Goal: Task Accomplishment & Management: Use online tool/utility

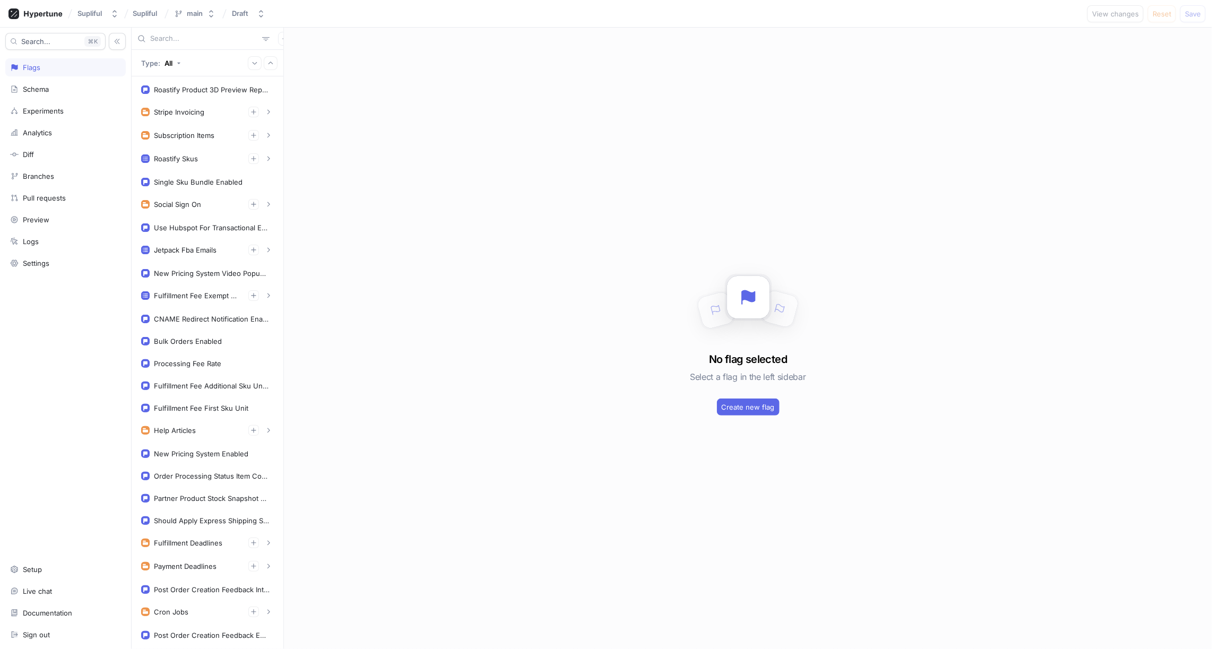
click at [192, 40] on input "text" at bounding box center [204, 38] width 108 height 11
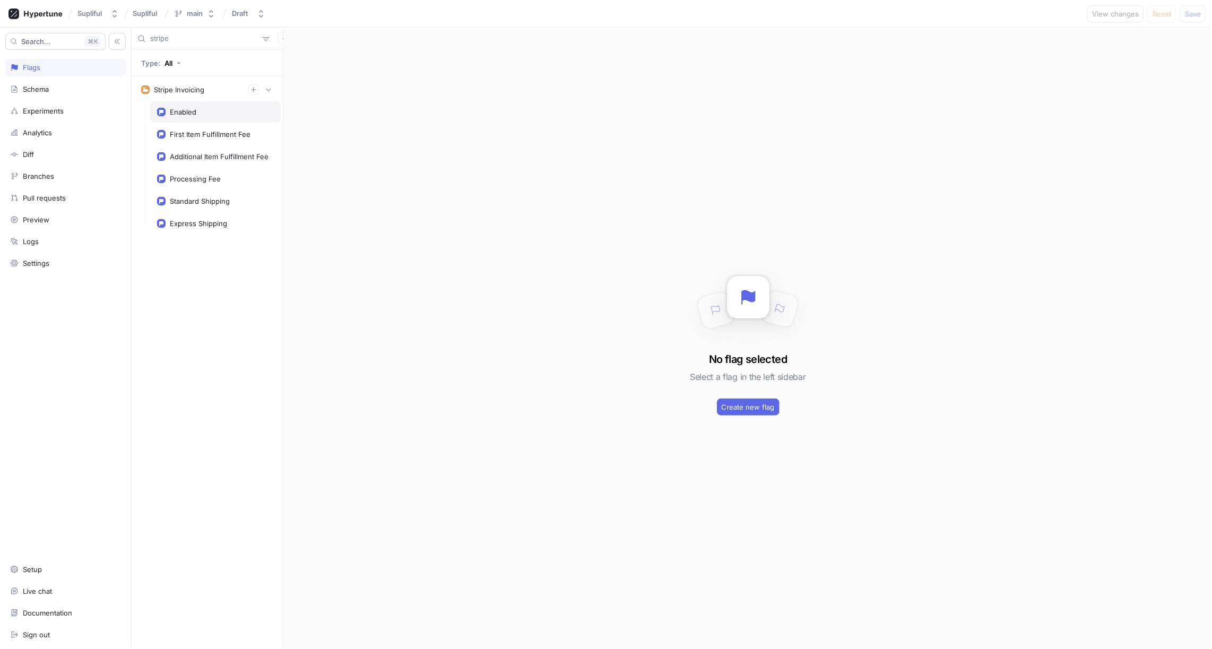
type input "stripe"
click at [185, 112] on div "Enabled" at bounding box center [183, 112] width 27 height 8
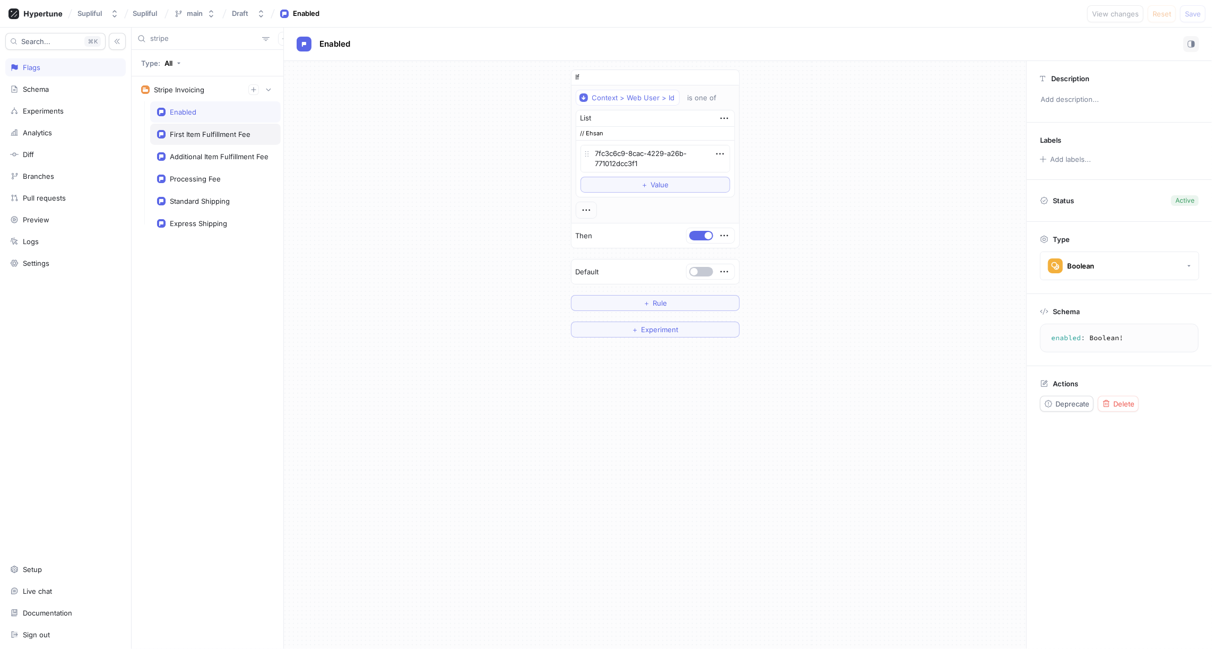
click at [204, 134] on div "First Item Fulfillment Fee" at bounding box center [210, 134] width 81 height 8
type textarea "x"
type textarea "firstItemFulfillmentFee: String!"
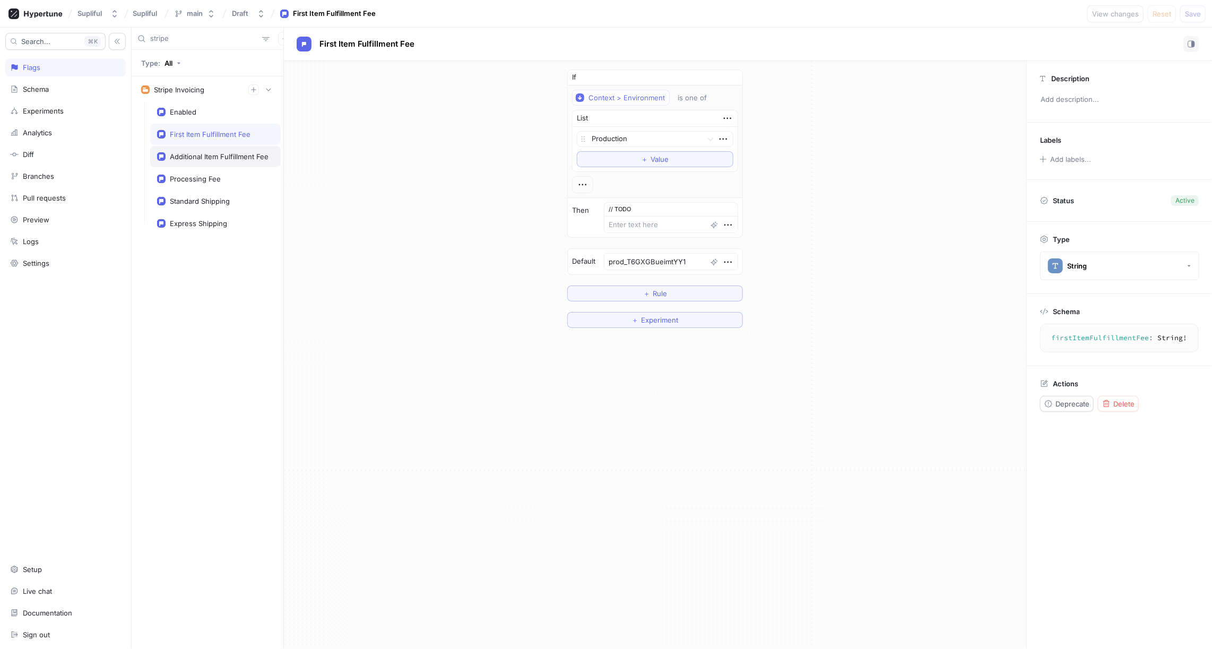
click at [228, 153] on div "Additional Item Fulfillment Fee" at bounding box center [219, 156] width 99 height 8
type textarea "x"
type textarea "additionalItemFulfillmentFee: String!"
type textarea "prod_T6GXZ95MxR4hn6"
click at [209, 175] on div "Processing Fee" at bounding box center [195, 179] width 51 height 8
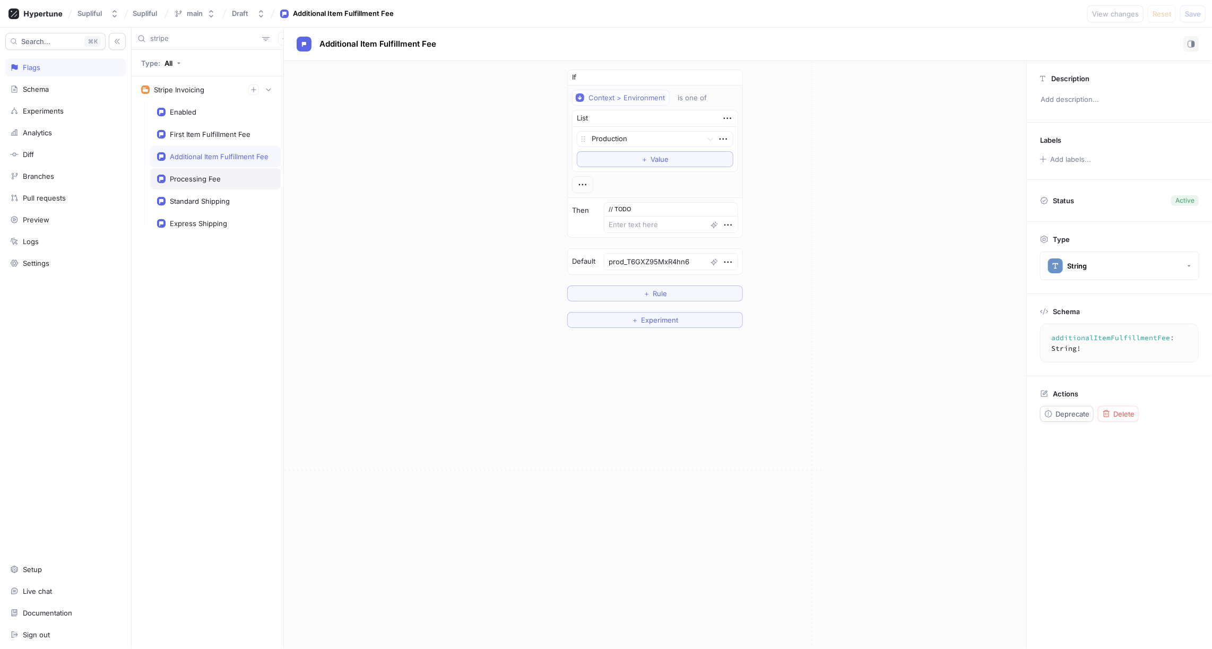
type textarea "x"
type textarea "processingFee: String!"
type textarea "prod_T6GWbmu9RkQfmb"
click at [205, 198] on div "Standard Shipping" at bounding box center [200, 201] width 60 height 8
type textarea "x"
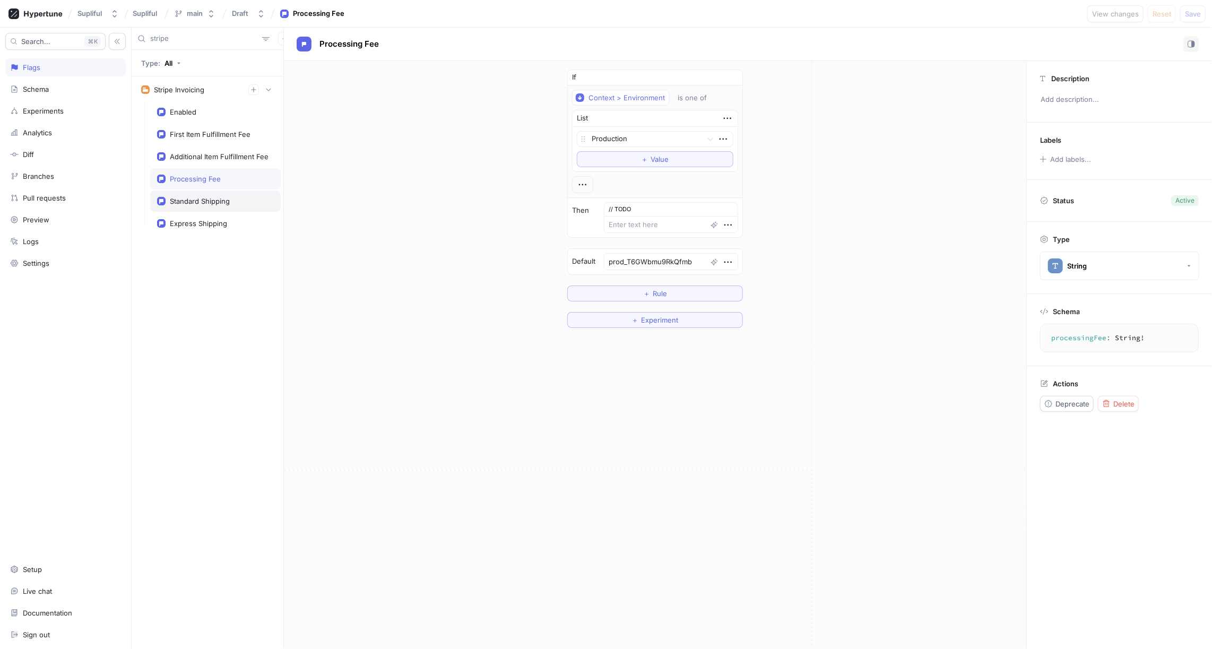
type textarea "standardShipping: String!"
type textarea "prod_T6GVeXcToI13E8"
click at [211, 219] on div "Express Shipping" at bounding box center [198, 223] width 57 height 8
type textarea "x"
type textarea "expressShipping: String!"
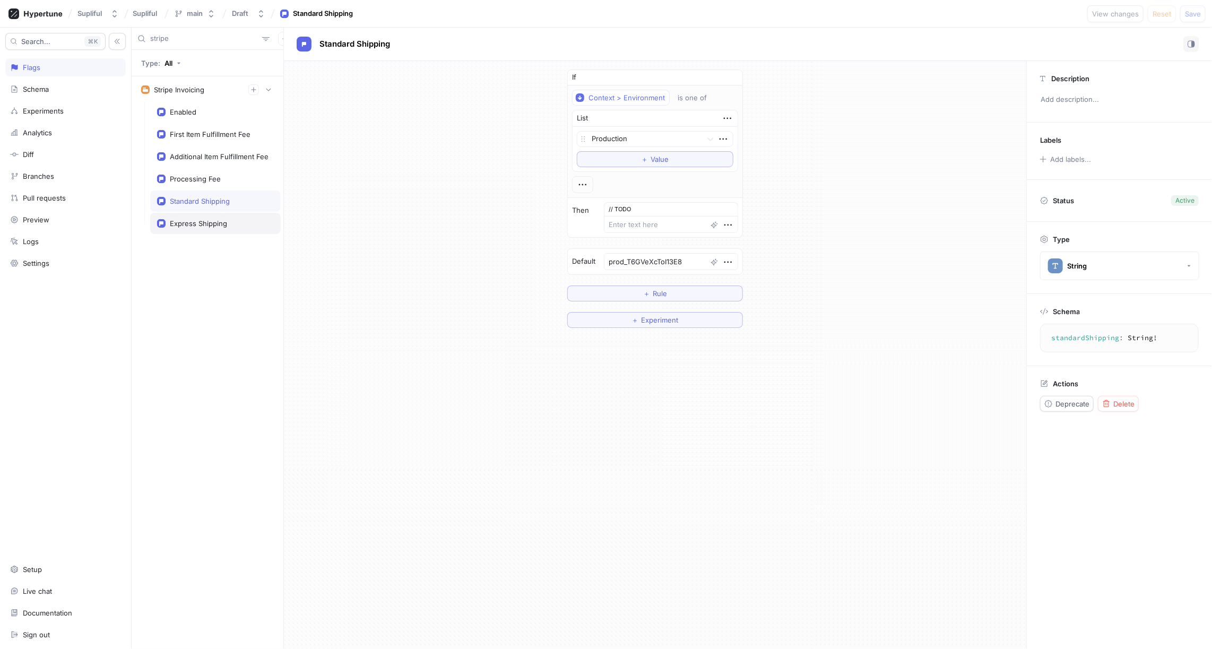
type textarea "prod_T6GVwqmuZOyW0C"
click at [423, 194] on div "If Context > Environment is one of List Production To pick up a draggable item,…" at bounding box center [655, 198] width 742 height 275
click at [204, 202] on div "Standard Shipping" at bounding box center [200, 201] width 60 height 8
type textarea "x"
type textarea "standardShipping: String!"
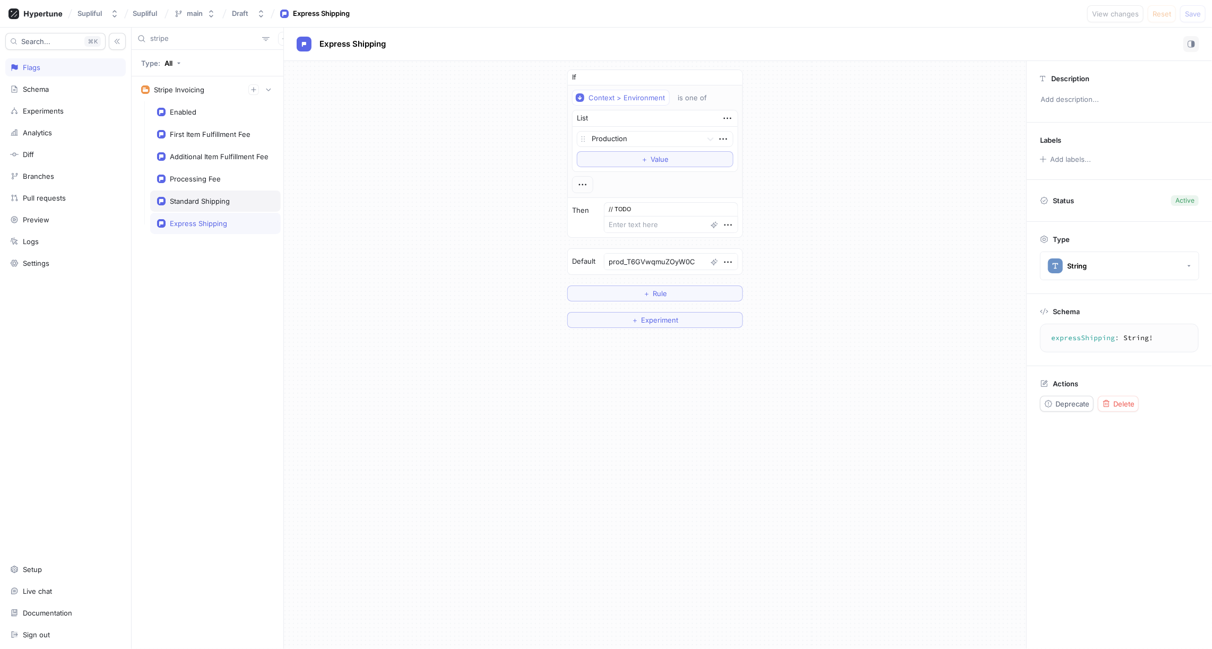
type textarea "prod_T6GVeXcToI13E8"
click at [201, 178] on div "Processing Fee" at bounding box center [195, 179] width 51 height 8
type textarea "x"
type textarea "processingFee: String!"
type textarea "prod_T6GWbmu9RkQfmb"
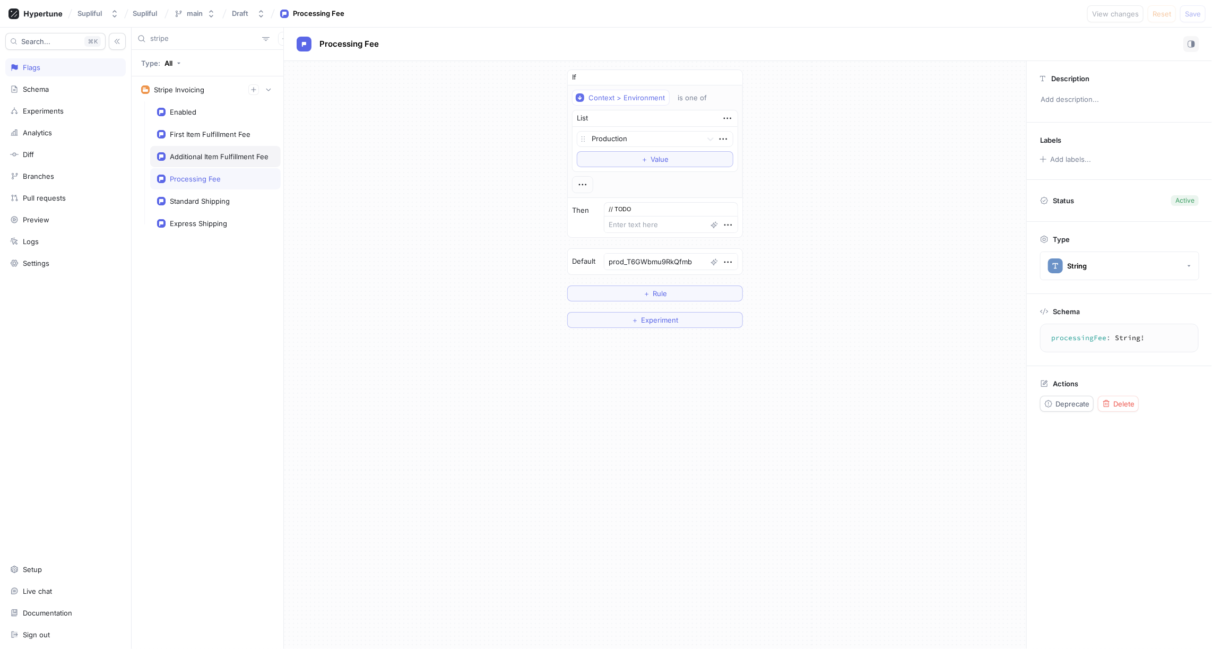
click at [197, 159] on div "Additional Item Fulfillment Fee" at bounding box center [215, 156] width 131 height 21
type textarea "x"
type textarea "additionalItemFulfillmentFee: String!"
type textarea "prod_T6GXZ95MxR4hn6"
click at [197, 133] on div "First Item Fulfillment Fee" at bounding box center [210, 134] width 81 height 8
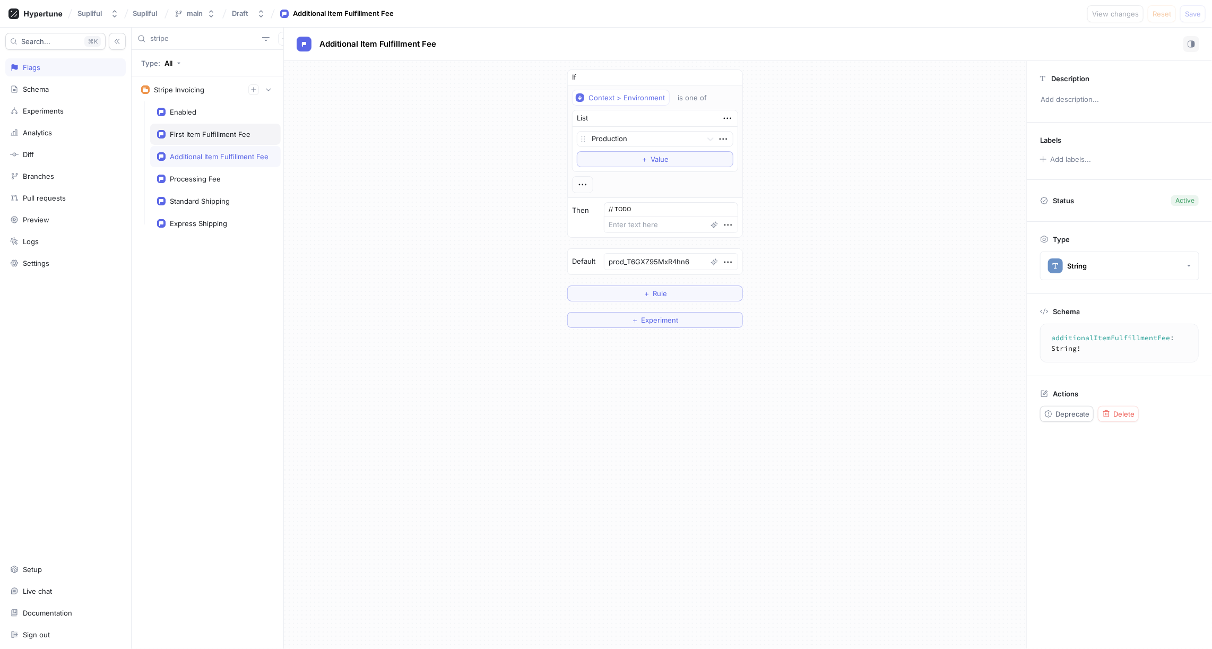
type textarea "x"
type textarea "firstItemFulfillmentFee: String!"
type textarea "prod_T6GXGBueimtYY1"
click at [390, 157] on div "If Context > Environment is one of List Production To pick up a draggable item,…" at bounding box center [655, 198] width 742 height 275
click at [206, 111] on div "Enabled" at bounding box center [215, 112] width 117 height 8
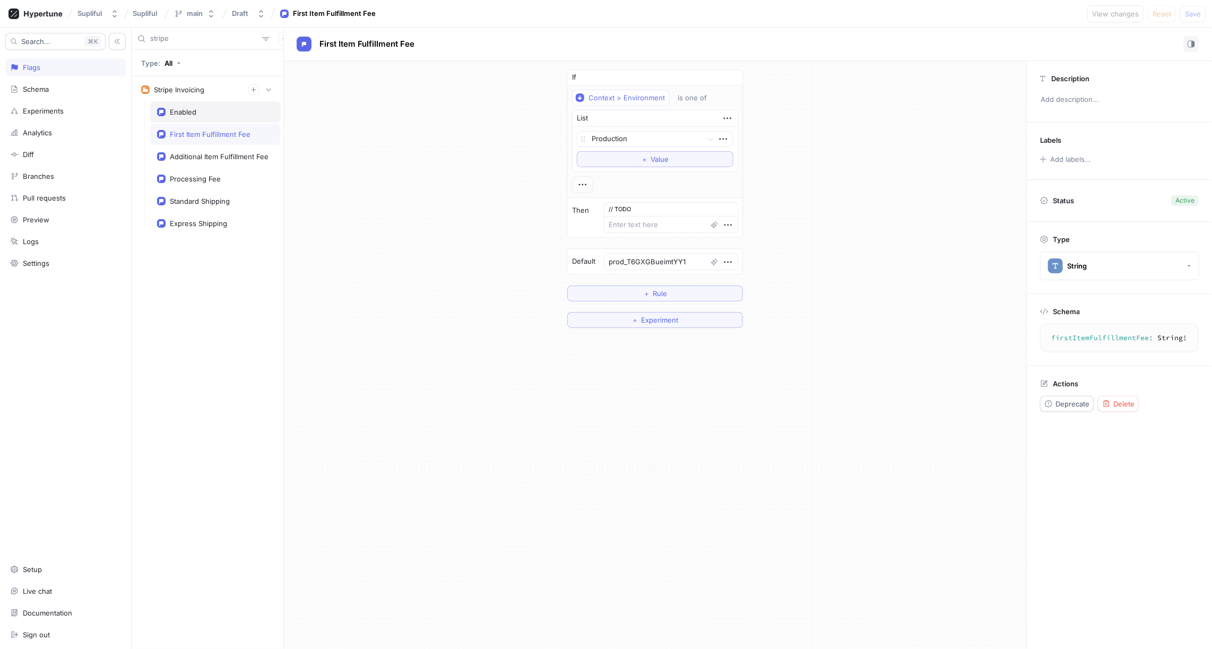
type textarea "x"
type textarea "enabled: Boolean!"
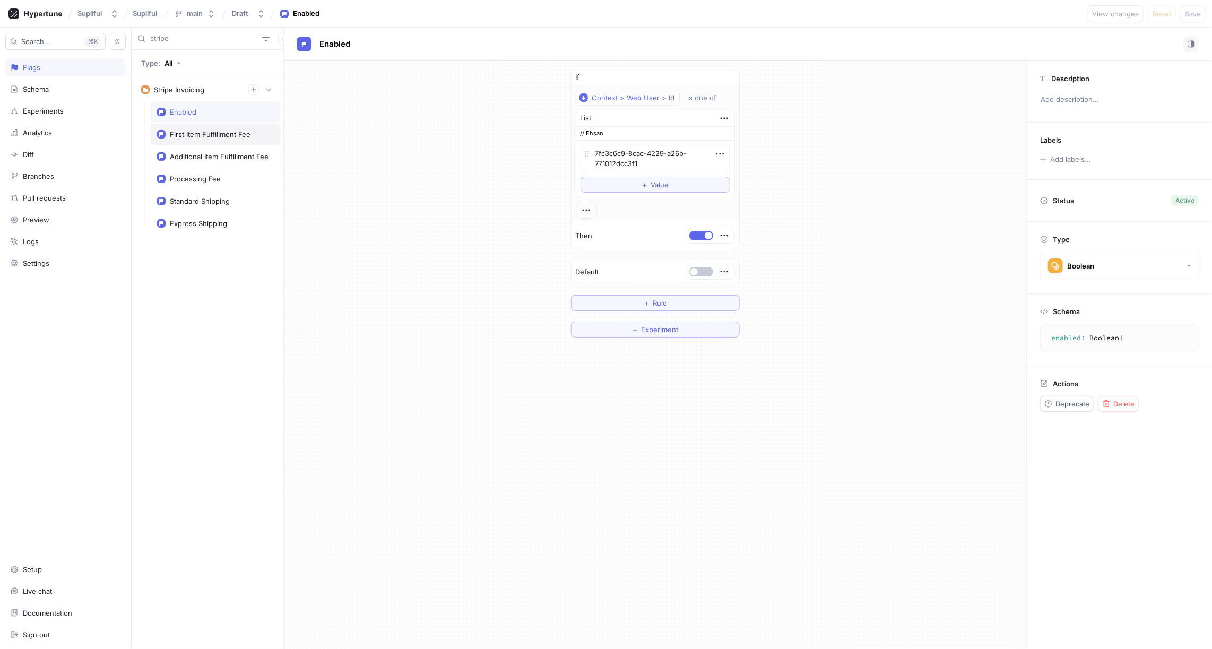
click at [223, 132] on div "First Item Fulfillment Fee" at bounding box center [210, 134] width 81 height 8
type textarea "x"
type textarea "firstItemFulfillmentFee: String!"
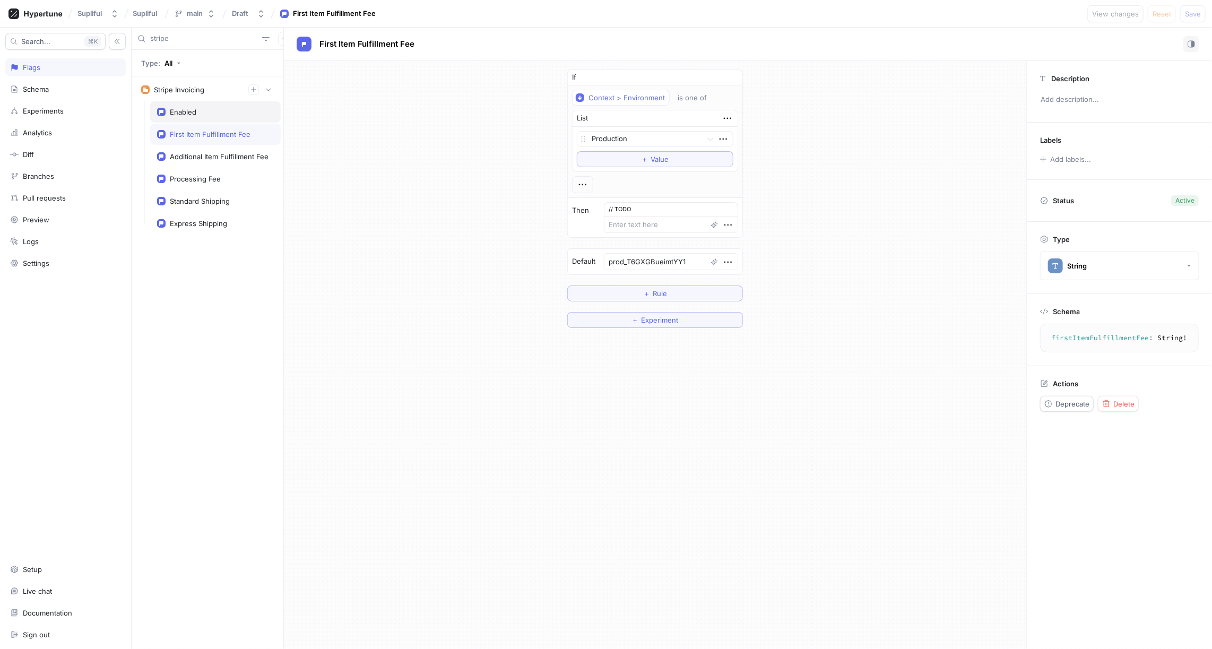
click at [206, 109] on div "Enabled" at bounding box center [215, 112] width 117 height 8
type textarea "x"
type textarea "enabled: Boolean!"
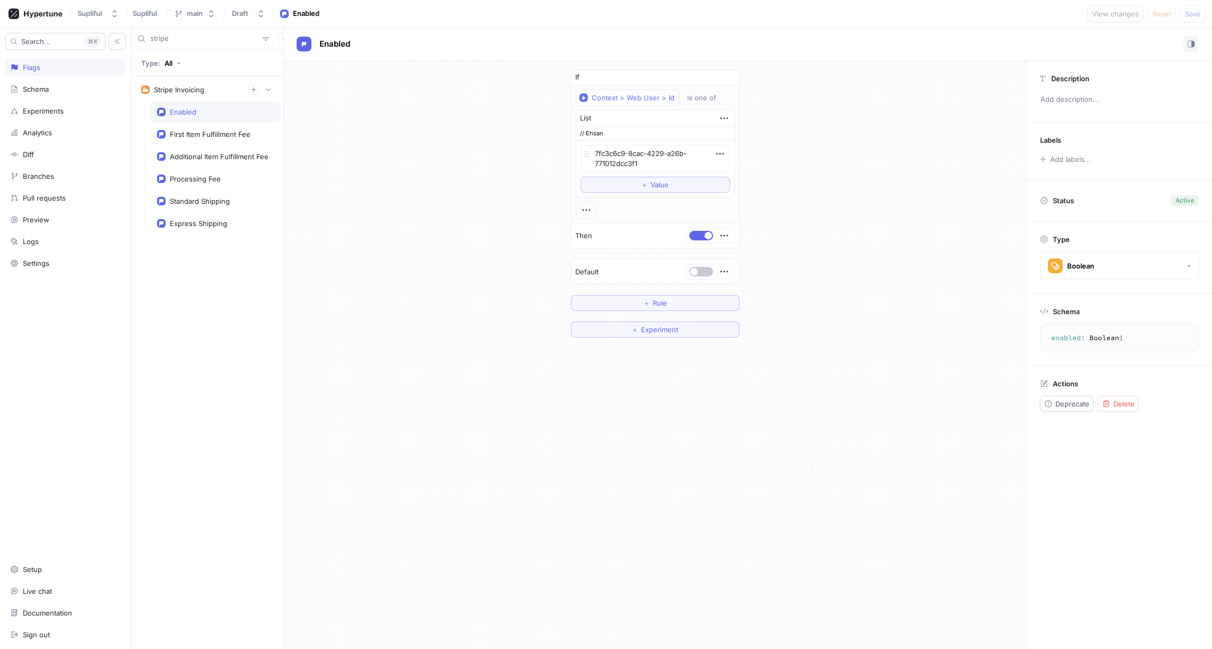
type textarea "x"
